Goal: Navigation & Orientation: Find specific page/section

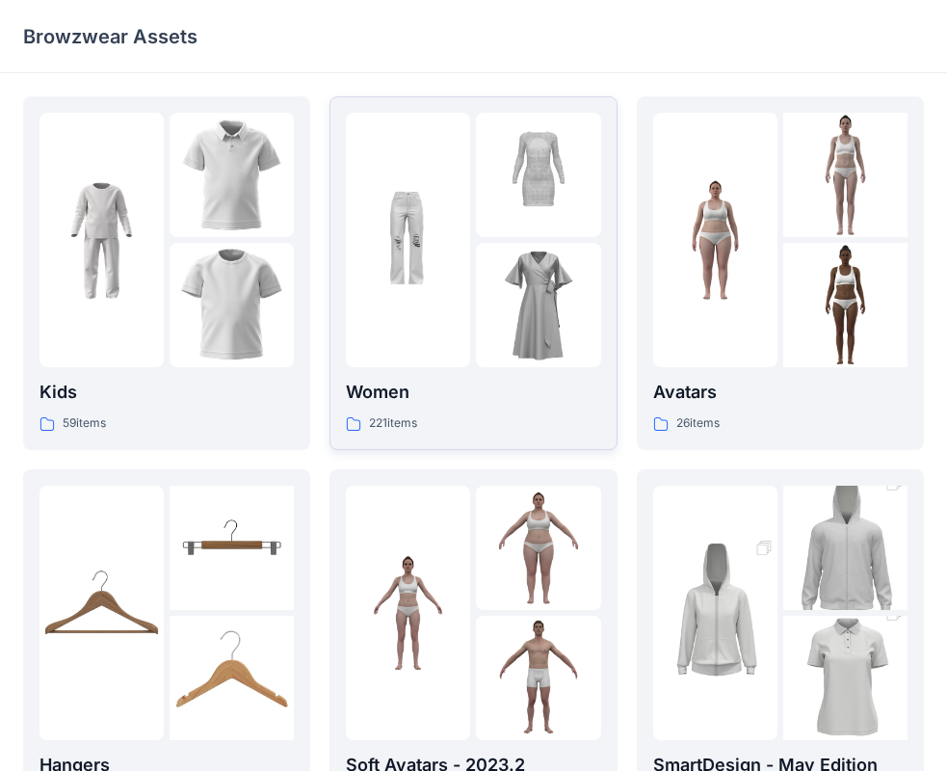
click at [554, 307] on img at bounding box center [538, 305] width 124 height 124
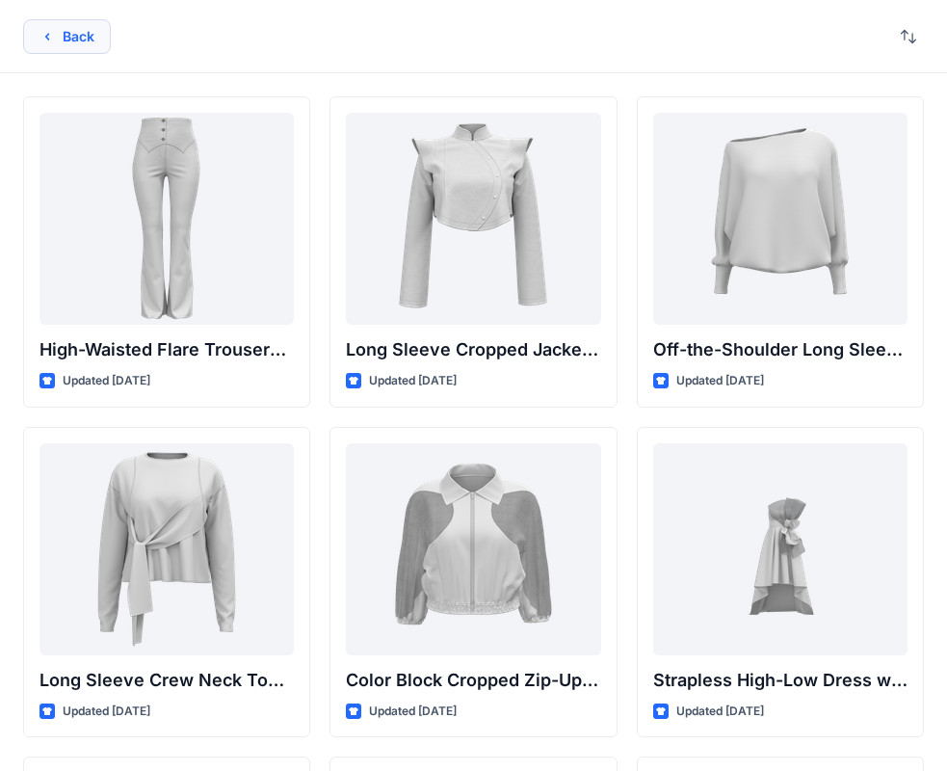
click at [85, 43] on button "Back" at bounding box center [67, 36] width 88 height 35
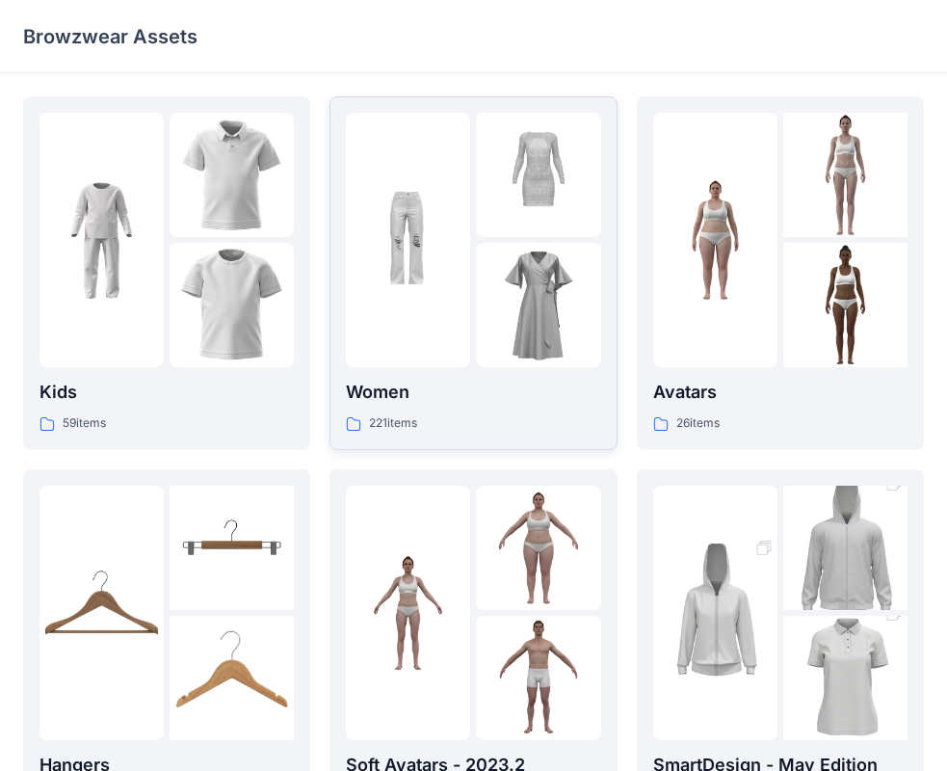
click at [541, 331] on img at bounding box center [538, 305] width 124 height 124
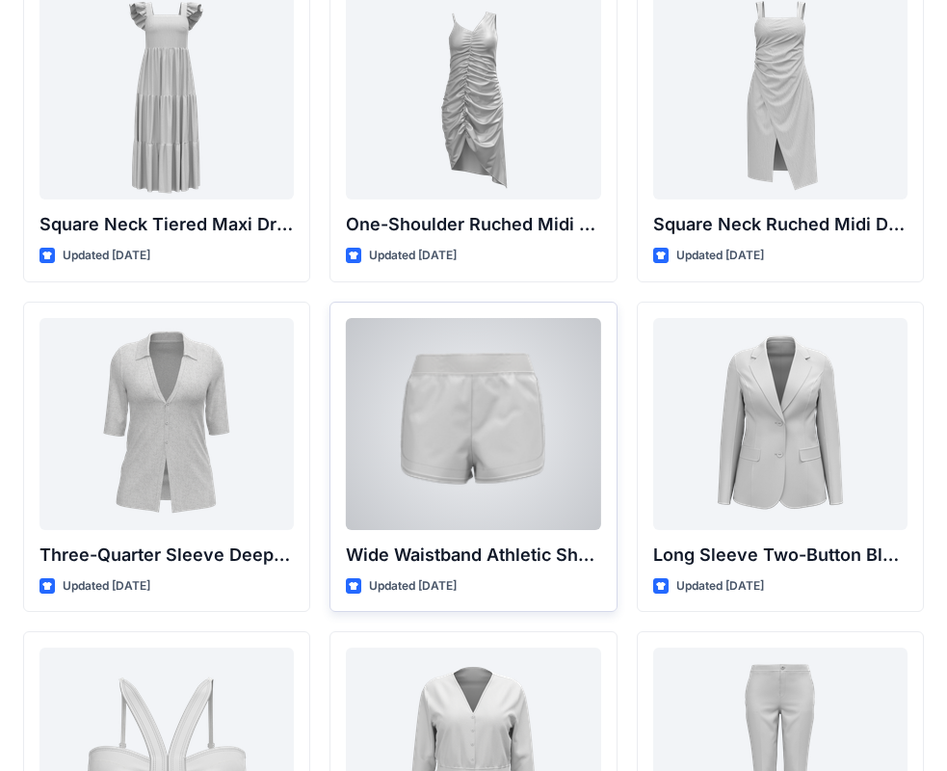
scroll to position [1542, 0]
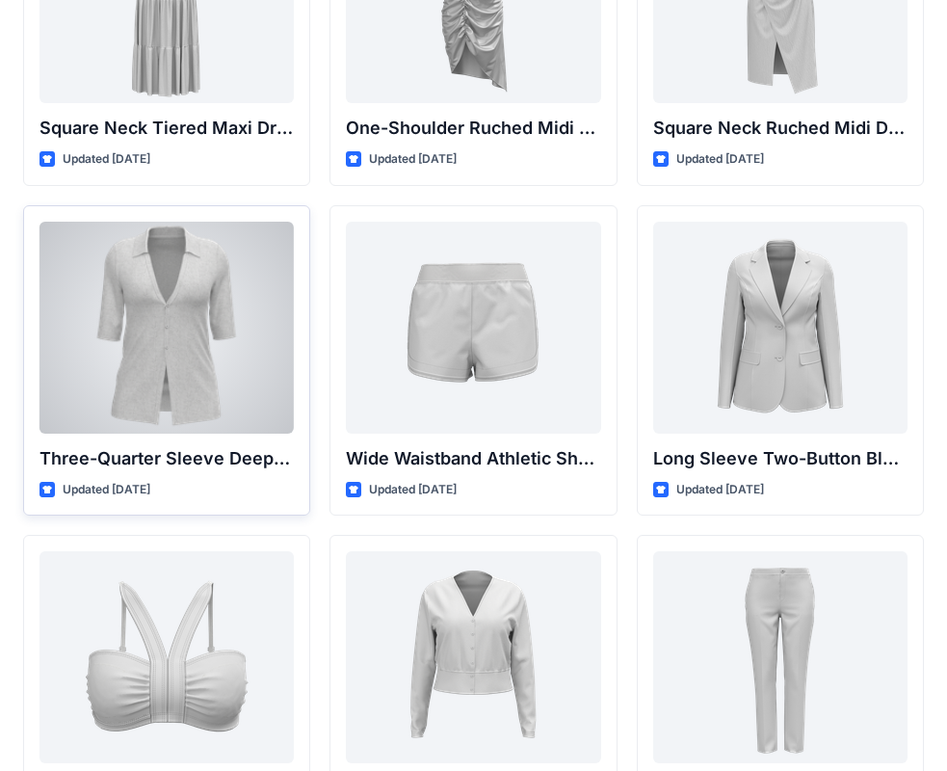
click at [194, 355] on div at bounding box center [167, 328] width 254 height 212
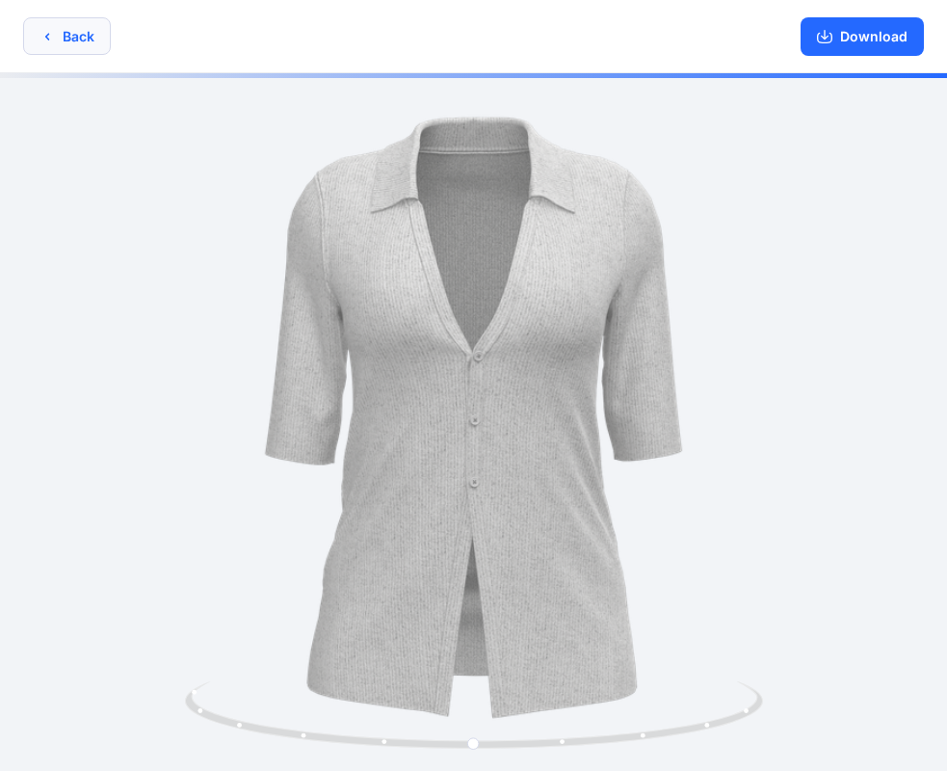
click at [45, 38] on icon "button" at bounding box center [47, 36] width 15 height 15
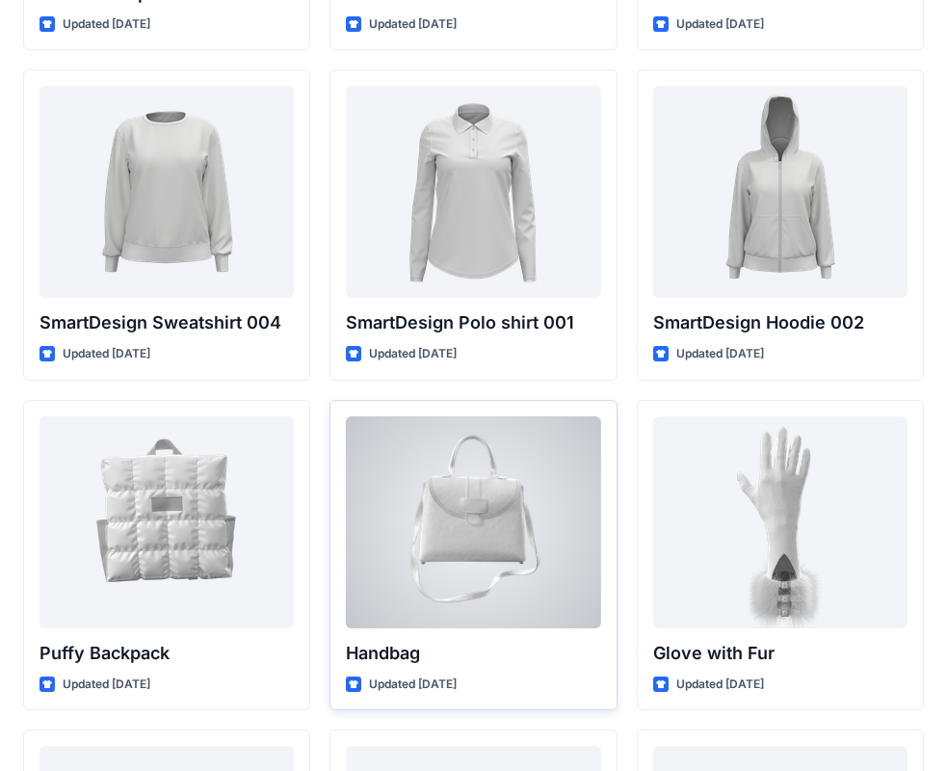
scroll to position [14934, 0]
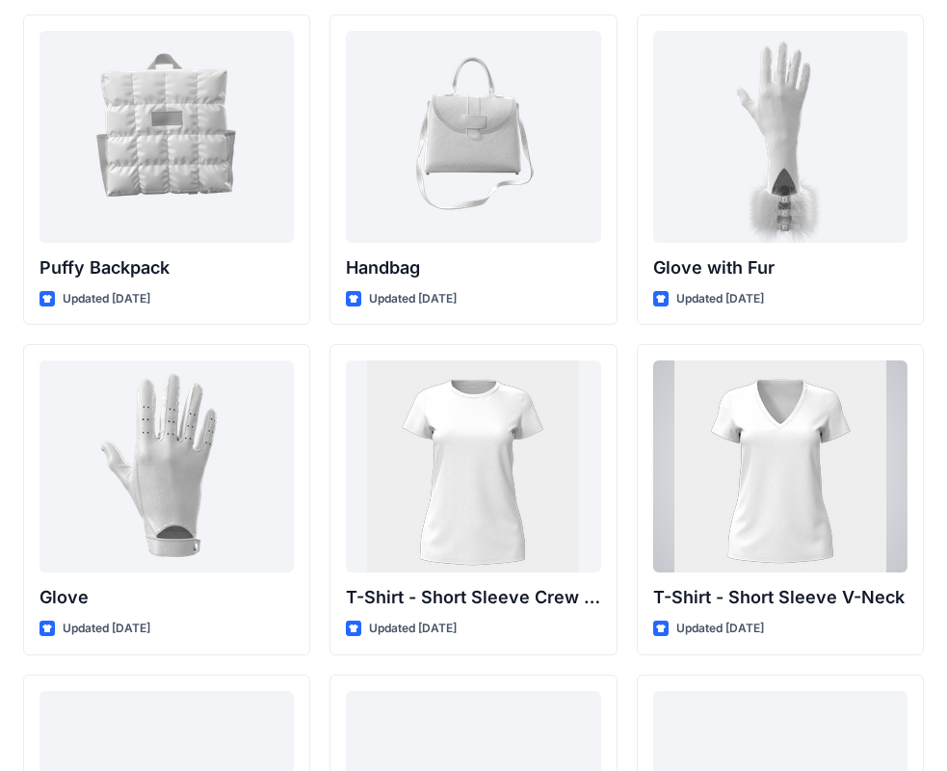
click at [766, 462] on div at bounding box center [780, 466] width 254 height 212
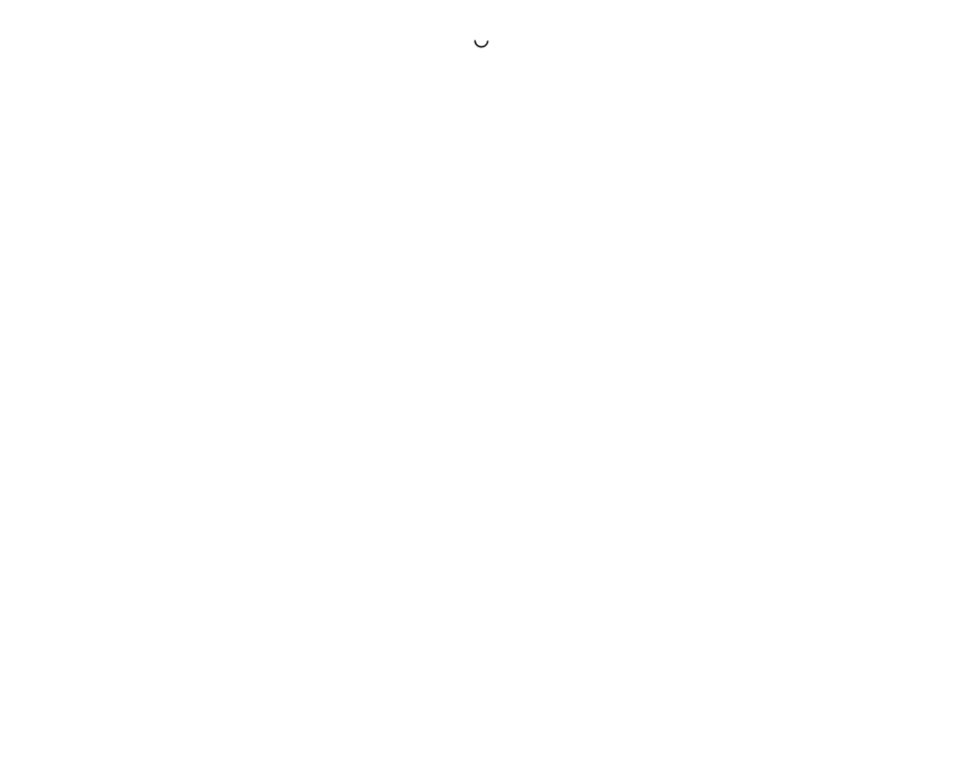
click at [771, 461] on div at bounding box center [481, 385] width 963 height 771
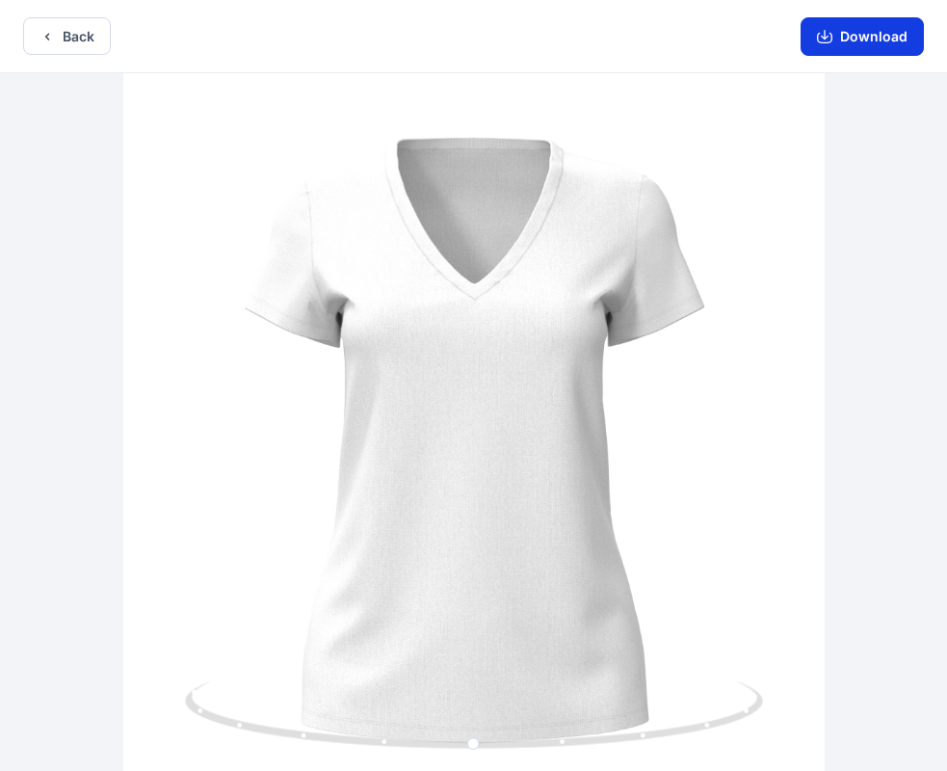
click at [875, 40] on button "Download" at bounding box center [862, 36] width 123 height 39
